Goal: Information Seeking & Learning: Compare options

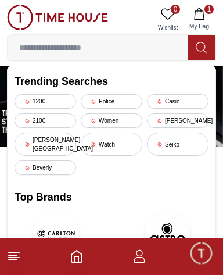
click at [189, 116] on div "[PERSON_NAME]" at bounding box center [178, 120] width 62 height 15
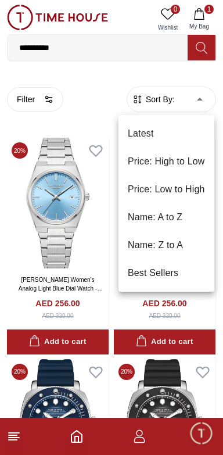
click at [192, 187] on li "Price: Low to High" at bounding box center [167, 190] width 96 height 28
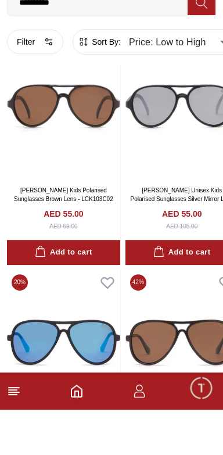
scroll to position [2151, 0]
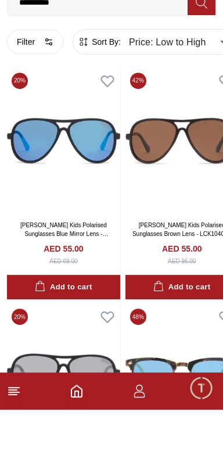
click at [42, 90] on button "Filter" at bounding box center [35, 87] width 56 height 24
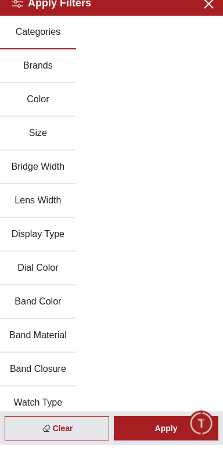
scroll to position [2151, 0]
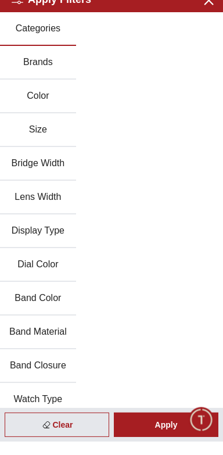
click at [42, 47] on button "Categories" at bounding box center [38, 43] width 76 height 34
click at [52, 42] on button "Categories" at bounding box center [38, 43] width 76 height 34
click at [43, 43] on button "Categories" at bounding box center [38, 43] width 76 height 34
click at [53, 76] on button "Brands" at bounding box center [38, 76] width 76 height 34
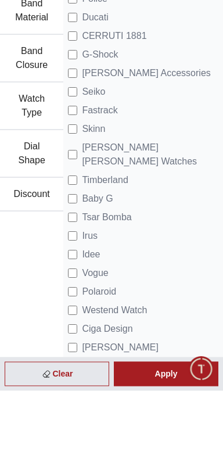
scroll to position [362, 0]
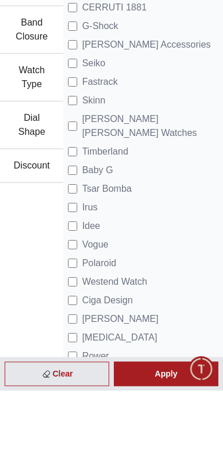
click at [78, 450] on div "Clear" at bounding box center [57, 438] width 105 height 24
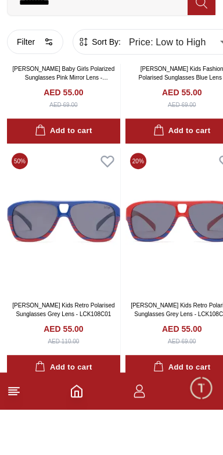
scroll to position [3534, 0]
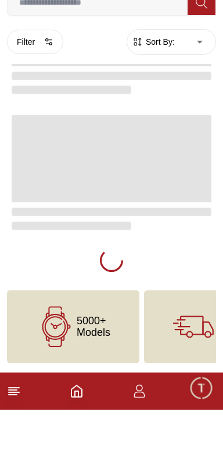
type input "******"
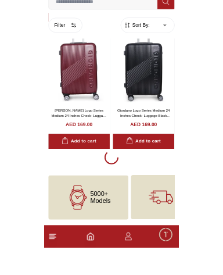
scroll to position [1444, 0]
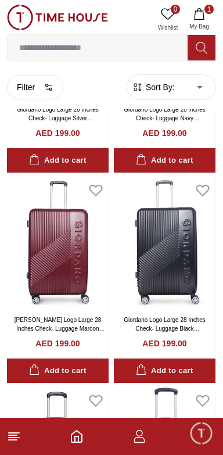
click at [127, 44] on input at bounding box center [98, 47] width 180 height 23
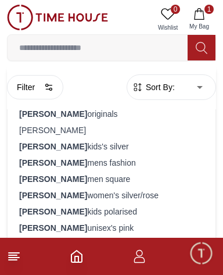
scroll to position [1471, 0]
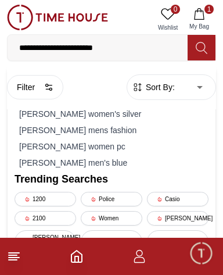
type input "**********"
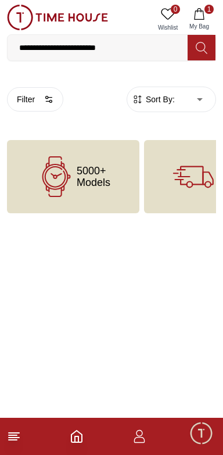
click at [140, 44] on input "**********" at bounding box center [98, 47] width 180 height 23
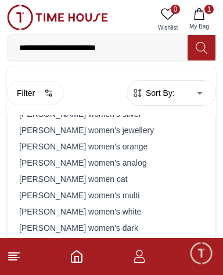
scroll to position [5, 0]
click at [94, 49] on input "**********" at bounding box center [98, 47] width 180 height 23
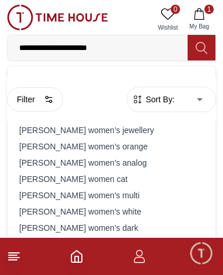
type input "**********"
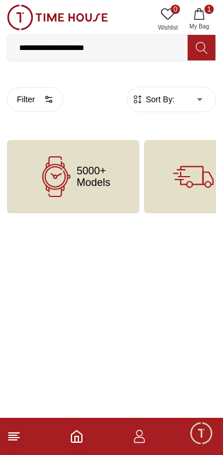
click at [78, 44] on input "**********" at bounding box center [98, 47] width 180 height 23
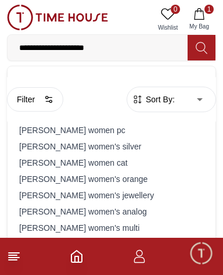
click at [85, 46] on input "**********" at bounding box center [98, 47] width 180 height 23
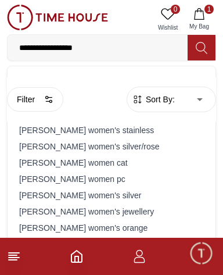
type input "**********"
click at [202, 51] on icon at bounding box center [201, 48] width 11 height 12
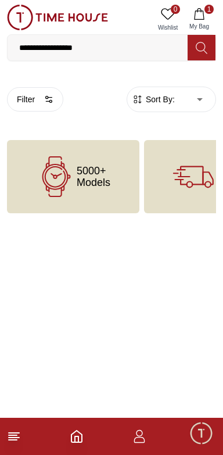
click at [129, 44] on input "**********" at bounding box center [98, 47] width 180 height 23
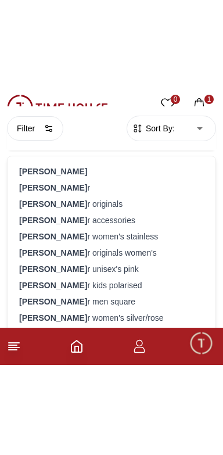
scroll to position [64, 0]
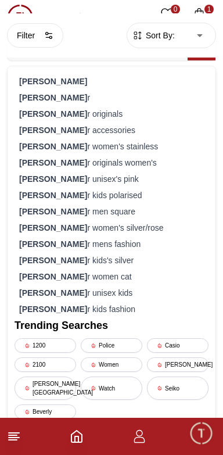
type input "*********"
click at [188, 367] on div "[PERSON_NAME]" at bounding box center [178, 364] width 62 height 15
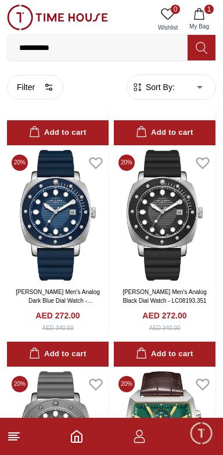
scroll to position [210, 0]
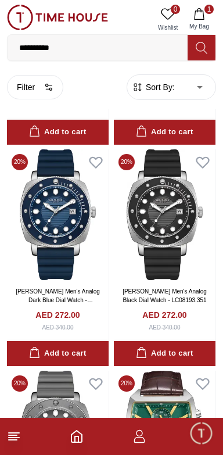
click at [52, 93] on button "Filter" at bounding box center [35, 87] width 56 height 24
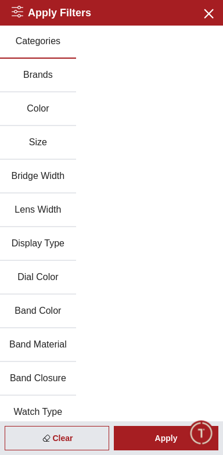
scroll to position [0, 0]
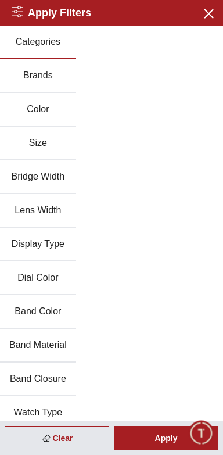
click at [207, 13] on icon "button" at bounding box center [208, 13] width 15 height 15
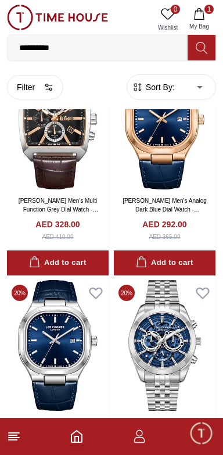
scroll to position [1890, 0]
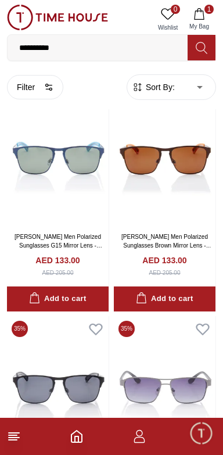
scroll to position [4116, 0]
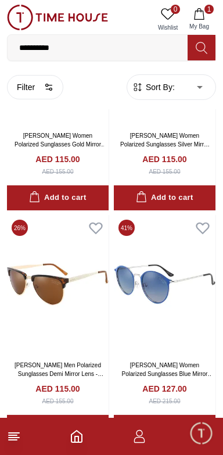
scroll to position [6581, 0]
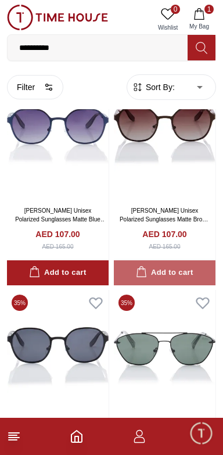
scroll to position [10949, 0]
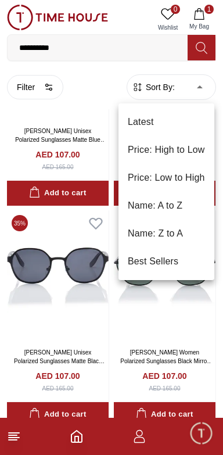
scroll to position [11092, 0]
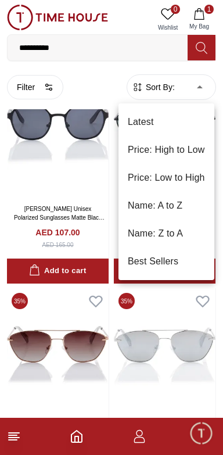
click at [157, 356] on div at bounding box center [111, 227] width 223 height 455
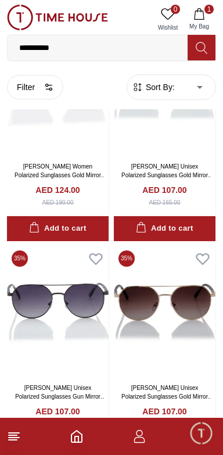
scroll to position [13084, 0]
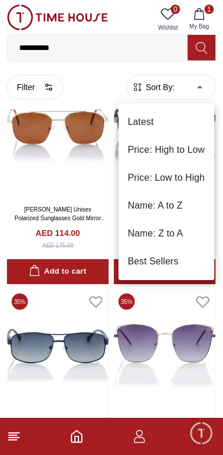
scroll to position [13305, 0]
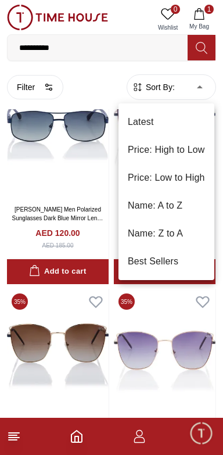
click at [187, 180] on li "Price: Low to High" at bounding box center [167, 178] width 96 height 28
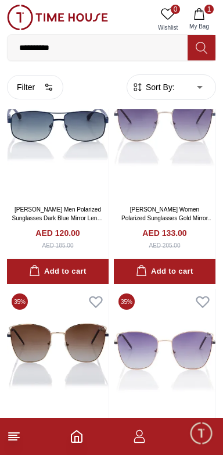
type input "*"
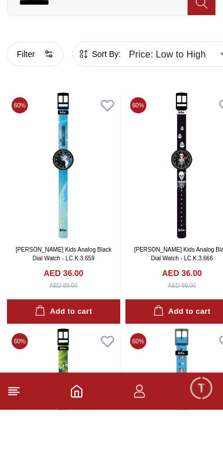
scroll to position [2151, 0]
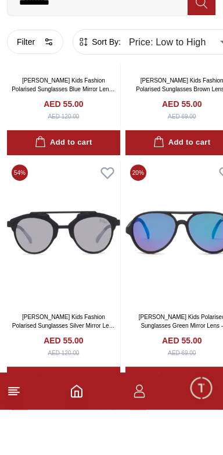
scroll to position [1986, 0]
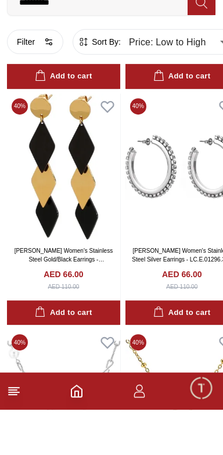
scroll to position [4509, 0]
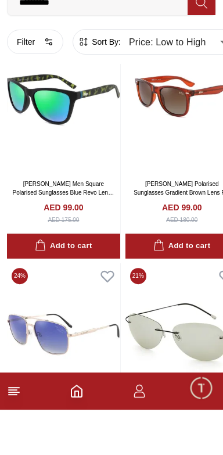
scroll to position [6810, 0]
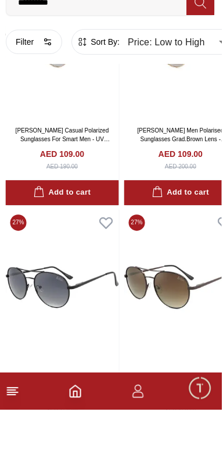
scroll to position [9121, 0]
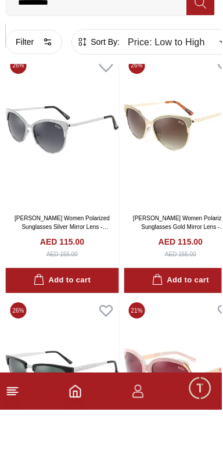
scroll to position [11586, 0]
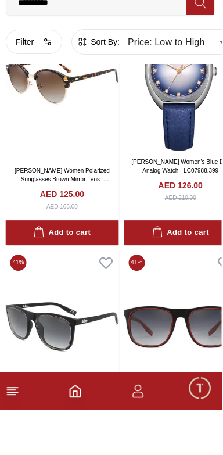
scroll to position [14081, 0]
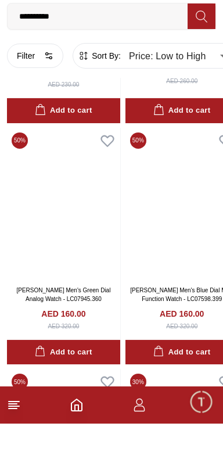
scroll to position [18744, 0]
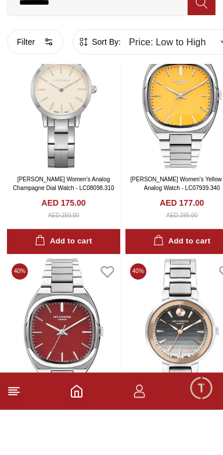
scroll to position [21260, 0]
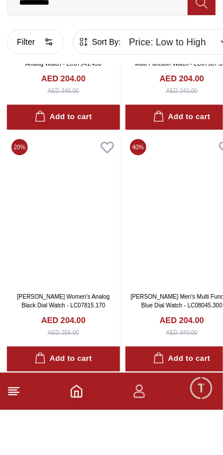
scroll to position [25976, 0]
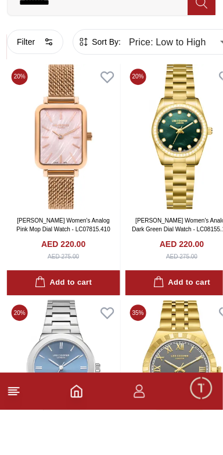
scroll to position [30692, 0]
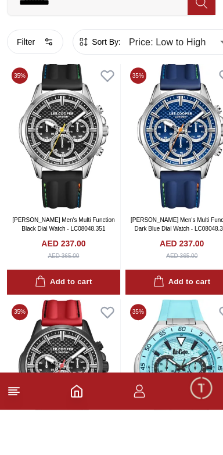
scroll to position [35358, 0]
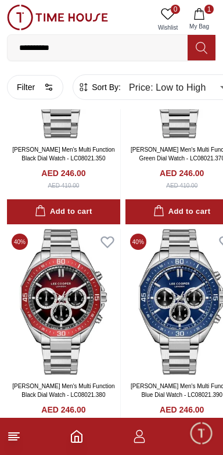
scroll to position [36489, 0]
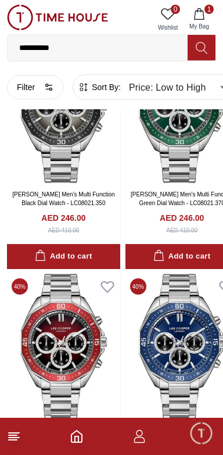
click at [202, 19] on icon "button" at bounding box center [199, 14] width 10 height 12
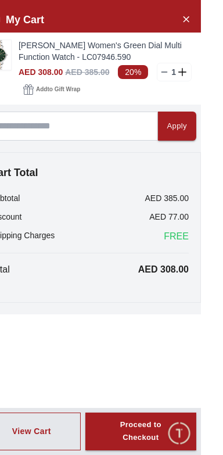
click at [209, 72] on icon at bounding box center [205, 71] width 8 height 1
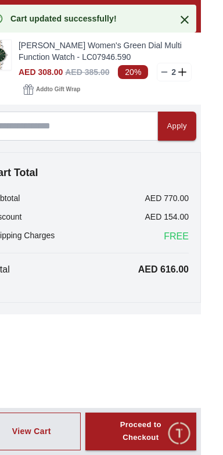
click at [209, 71] on icon at bounding box center [205, 71] width 8 height 1
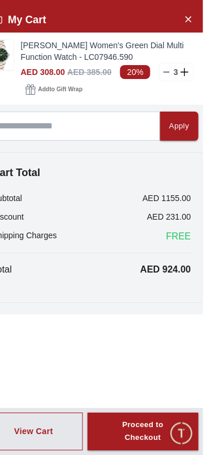
click at [209, 71] on icon at bounding box center [205, 71] width 8 height 1
click at [205, 74] on icon at bounding box center [204, 72] width 1 height 8
click at [211, 76] on icon at bounding box center [206, 72] width 10 height 8
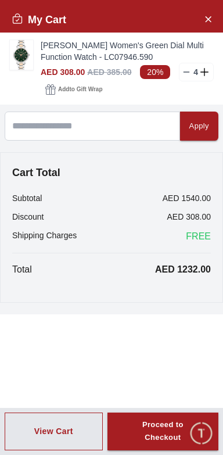
click at [24, 54] on img at bounding box center [21, 55] width 23 height 30
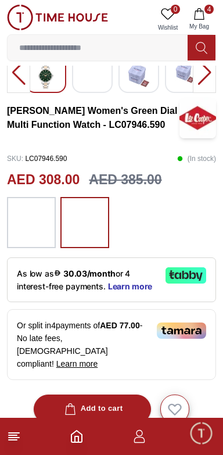
scroll to position [252, 0]
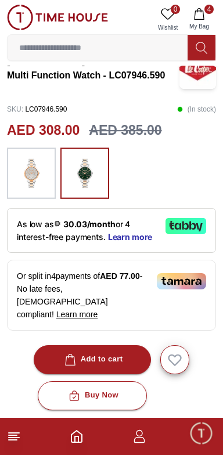
click at [35, 173] on img at bounding box center [31, 173] width 29 height 40
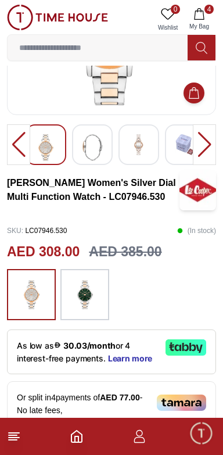
scroll to position [131, 0]
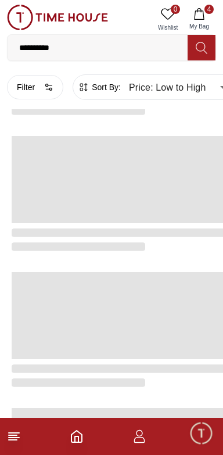
scroll to position [1935, 0]
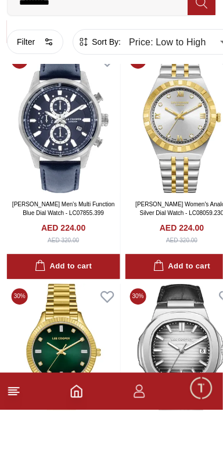
scroll to position [2151, 0]
